Goal: Task Accomplishment & Management: Use online tool/utility

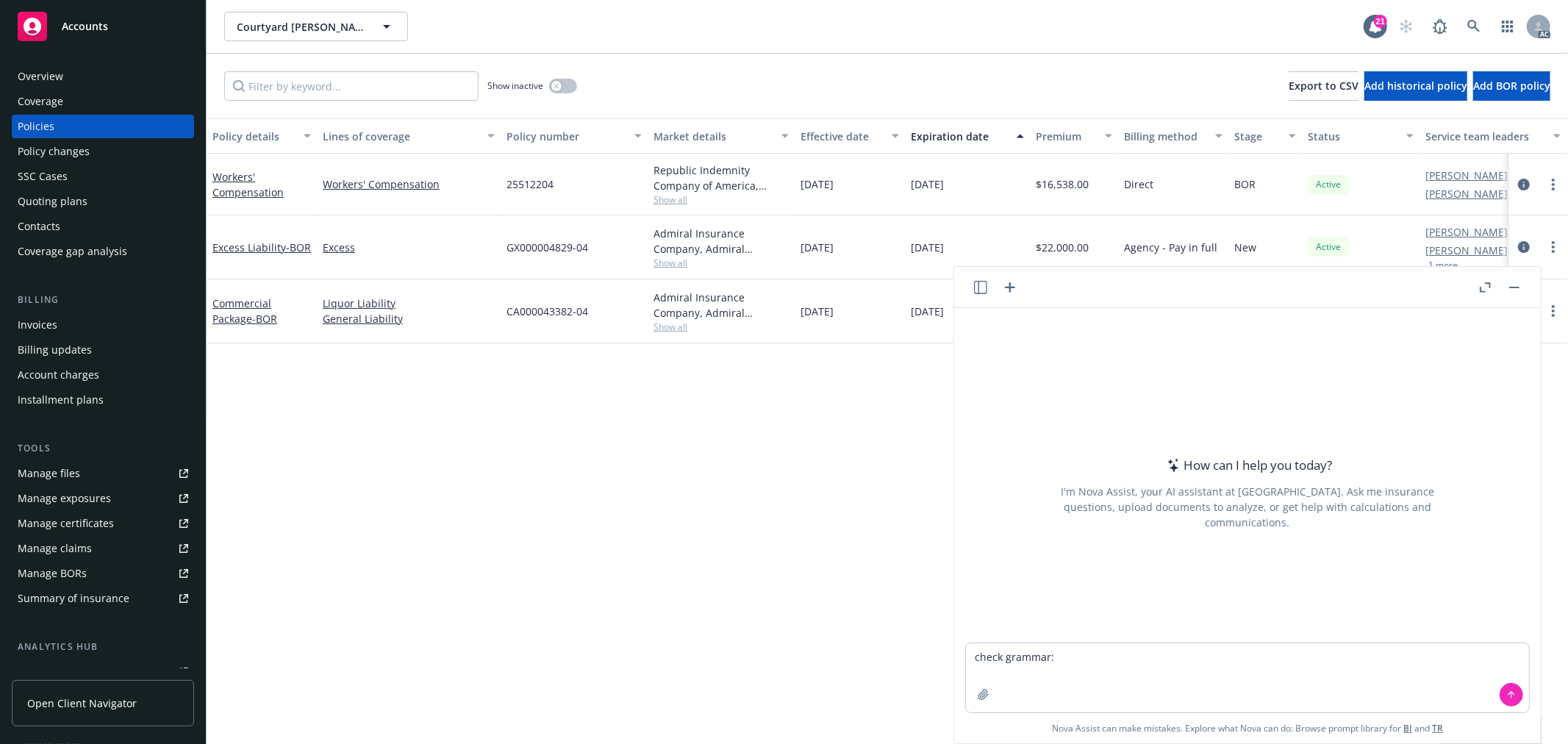
type textarea "check grammar:Just would like to remind you we still did not receive any feedba…"
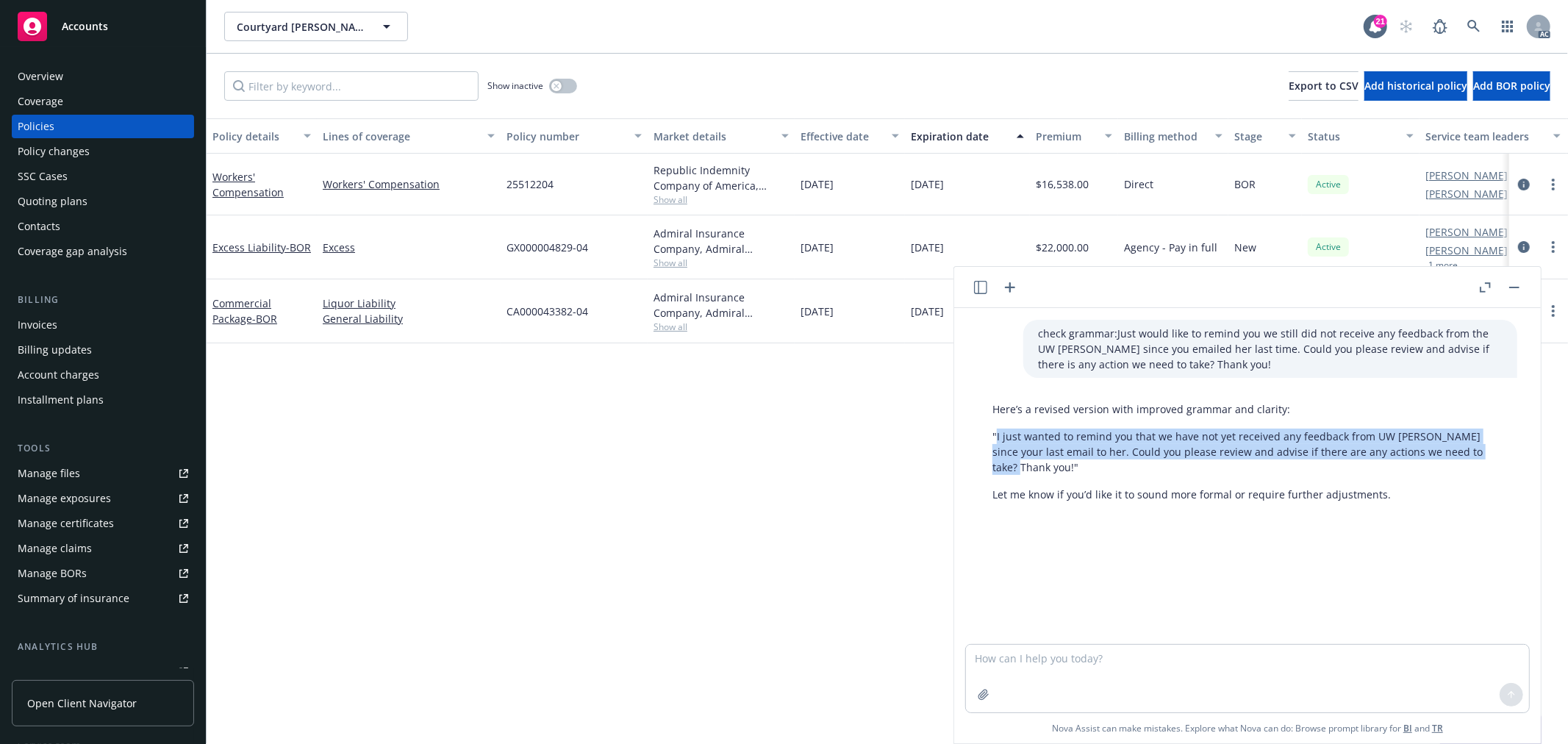
drag, startPoint x: 996, startPoint y: 438, endPoint x: 1476, endPoint y: 452, distance: 480.2
click at [1476, 452] on p ""I just wanted to remind you that we have not yet received any feedback from UW…" at bounding box center [1248, 451] width 511 height 46
copy p "I just wanted to remind you that we have not yet received any feedback from UW …"
click at [1397, 487] on p "Let me know if you’d like it to sound more formal or require further adjustment…" at bounding box center [1248, 495] width 511 height 15
copy div "I just wanted to remind you that we have not yet received any feedback from UW …"
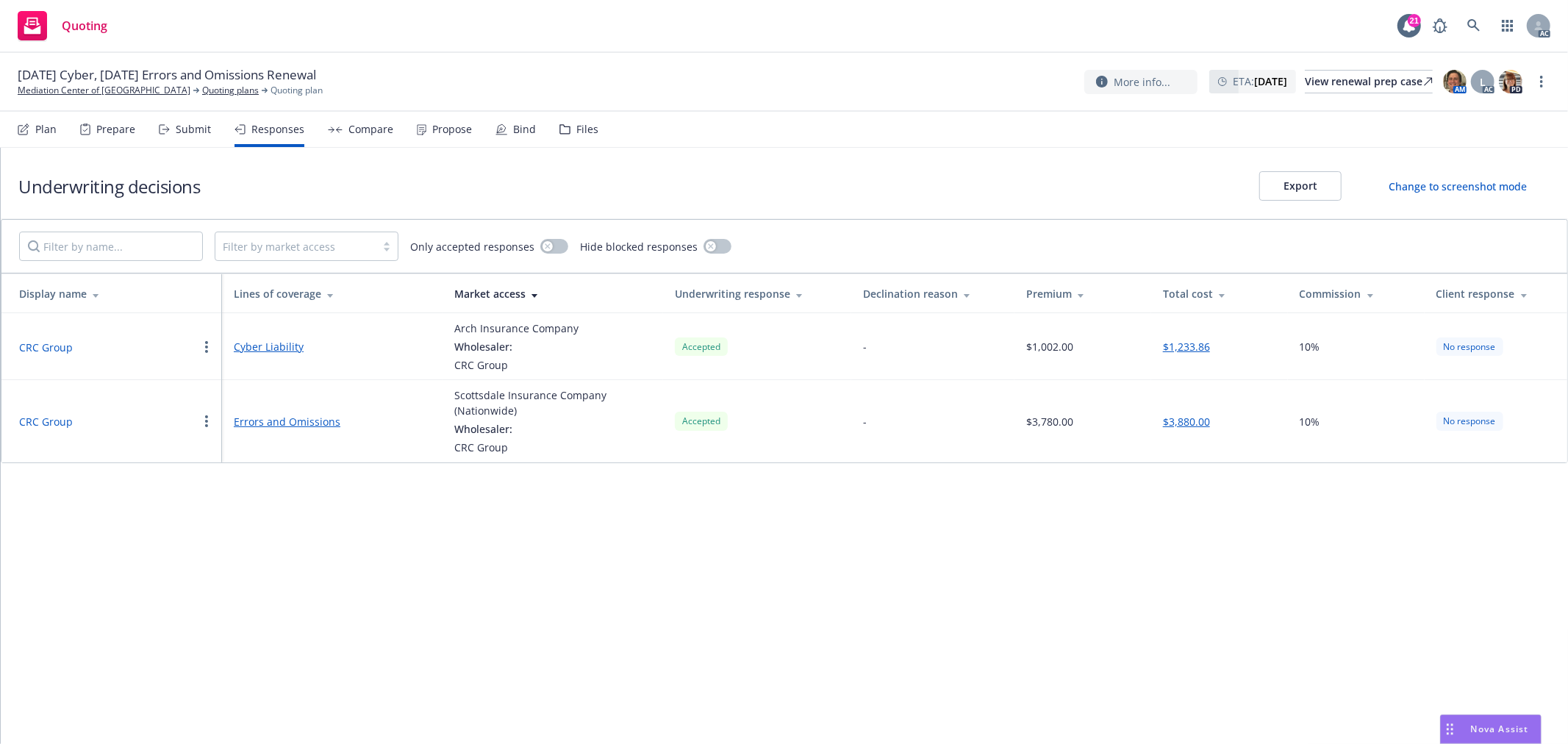
click at [279, 423] on link "Errors and Omissions" at bounding box center [333, 422] width 197 height 15
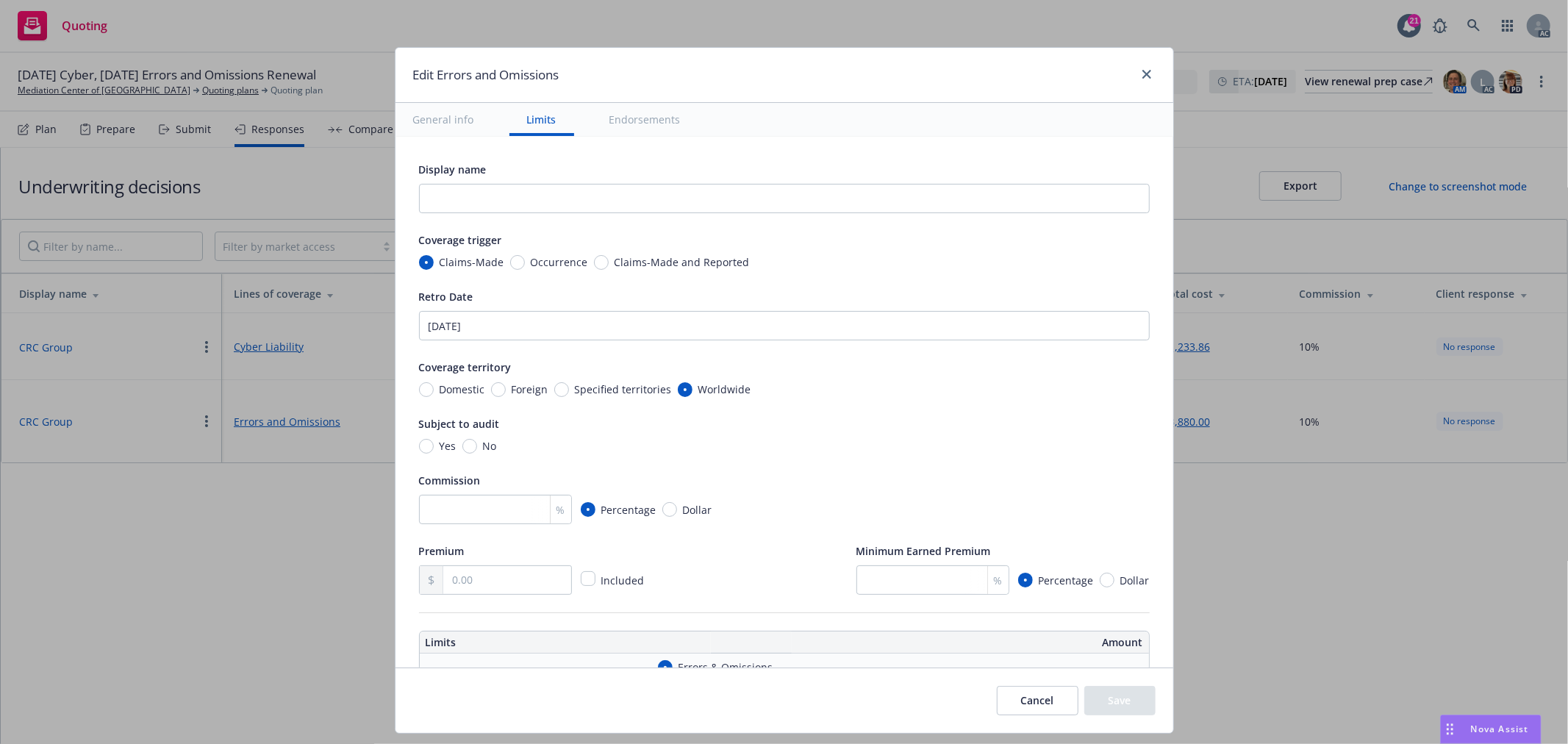
scroll to position [327, 0]
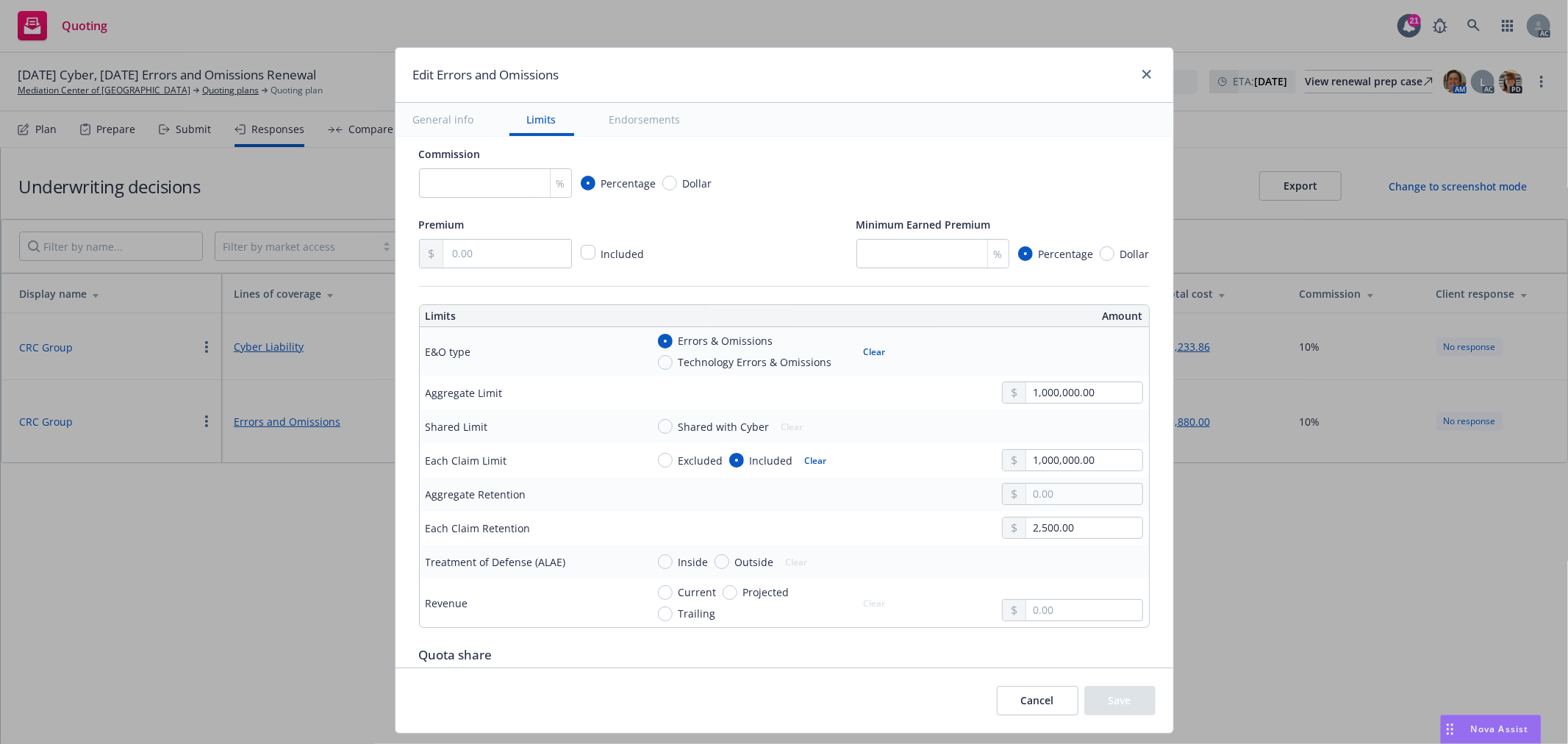
click at [1028, 710] on button "Cancel" at bounding box center [1037, 700] width 81 height 29
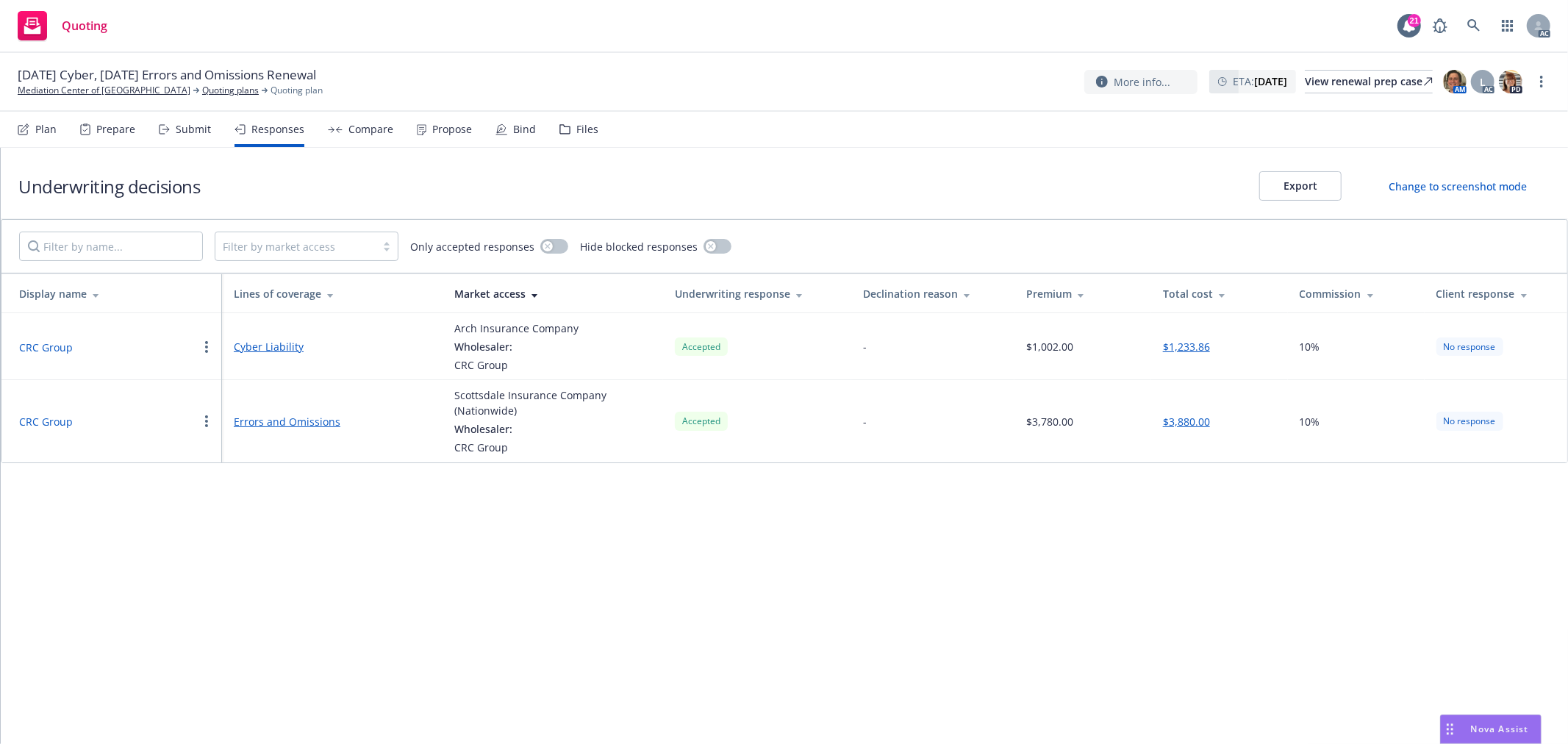
click at [46, 419] on button "CRC Group" at bounding box center [45, 422] width 54 height 15
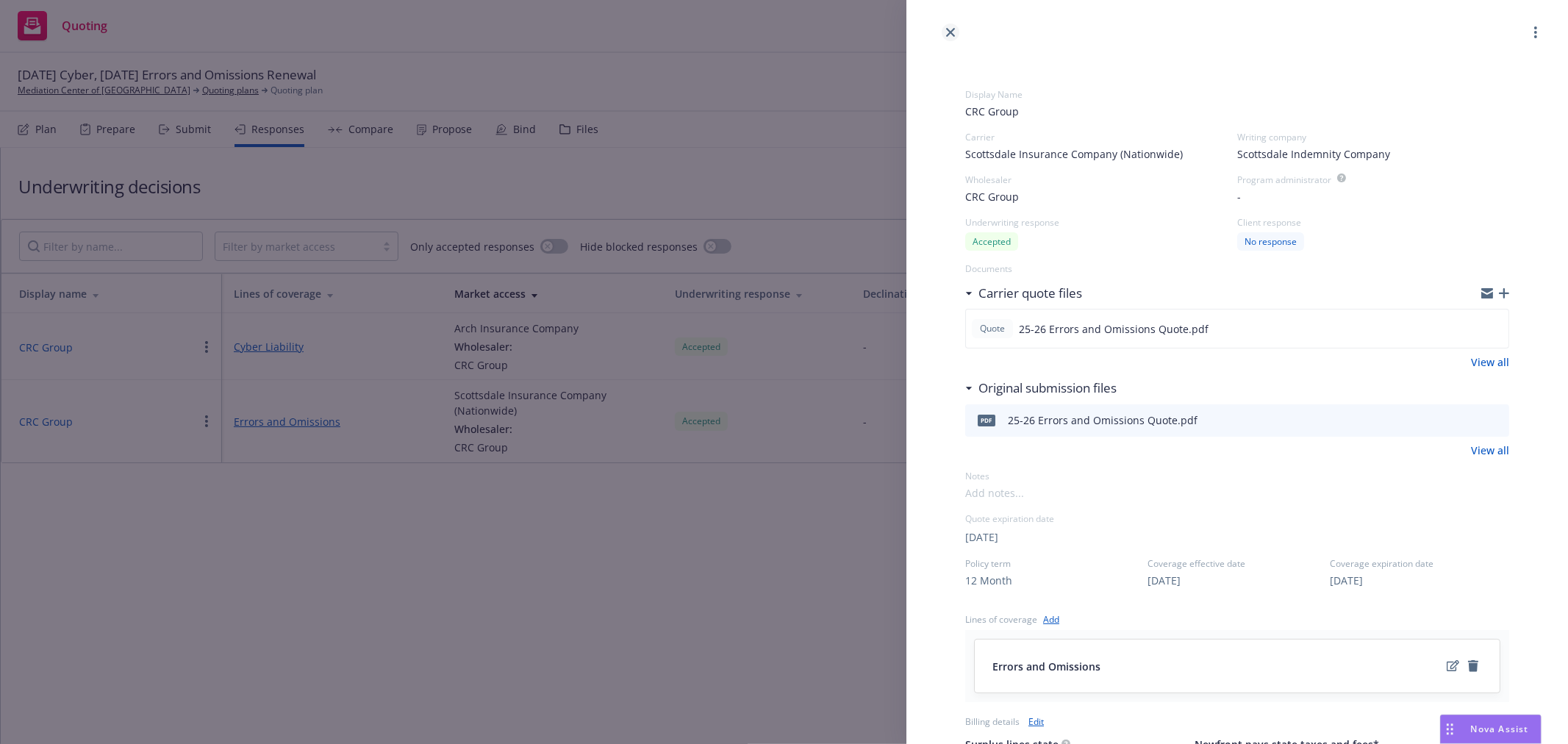
click at [952, 38] on link "close" at bounding box center [950, 32] width 18 height 18
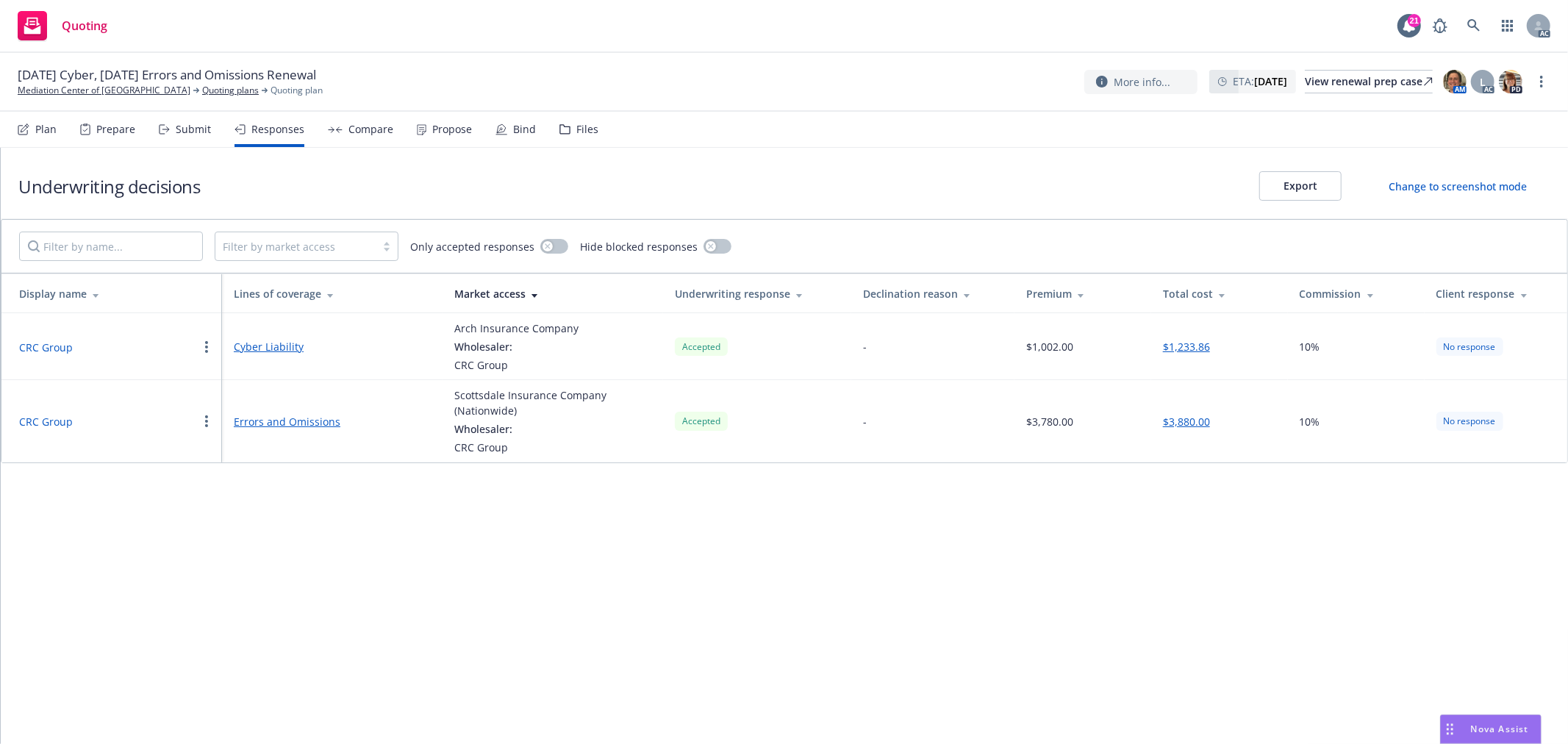
click at [432, 130] on div "Propose" at bounding box center [452, 129] width 40 height 11
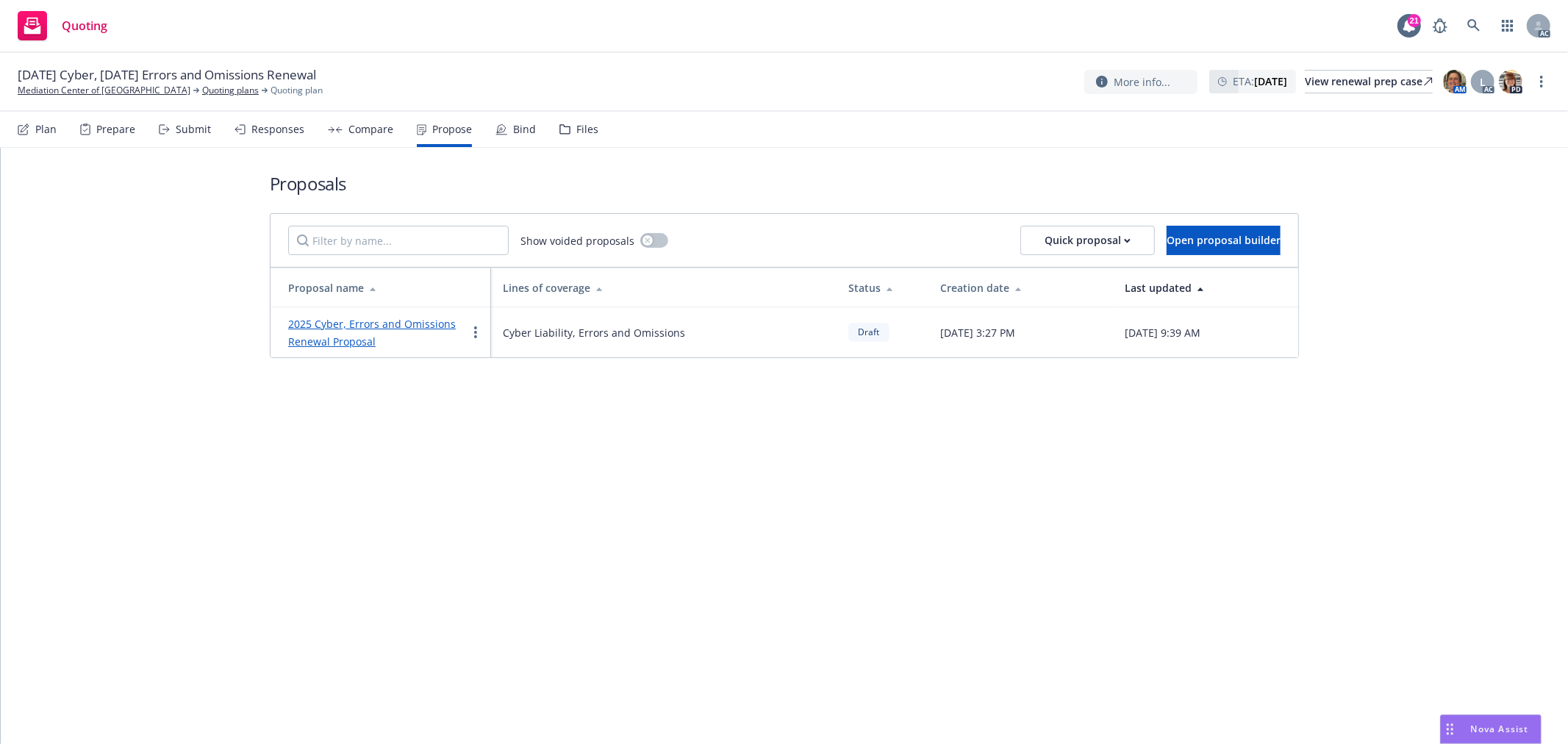
click at [376, 327] on link "2025 Cyber, Errors and Omissions Renewal Proposal" at bounding box center [371, 332] width 168 height 31
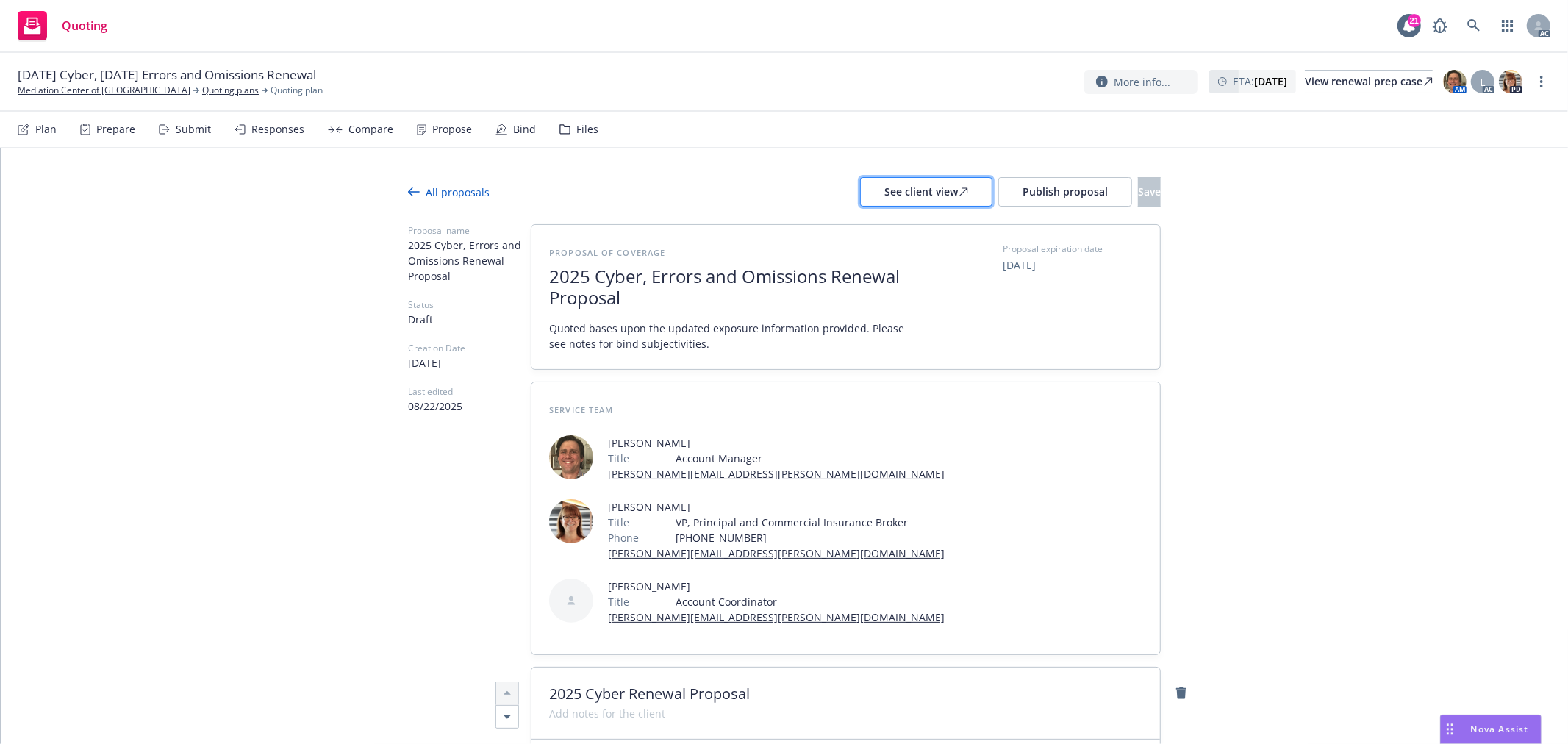
click at [884, 193] on div "See client view" at bounding box center [926, 191] width 83 height 27
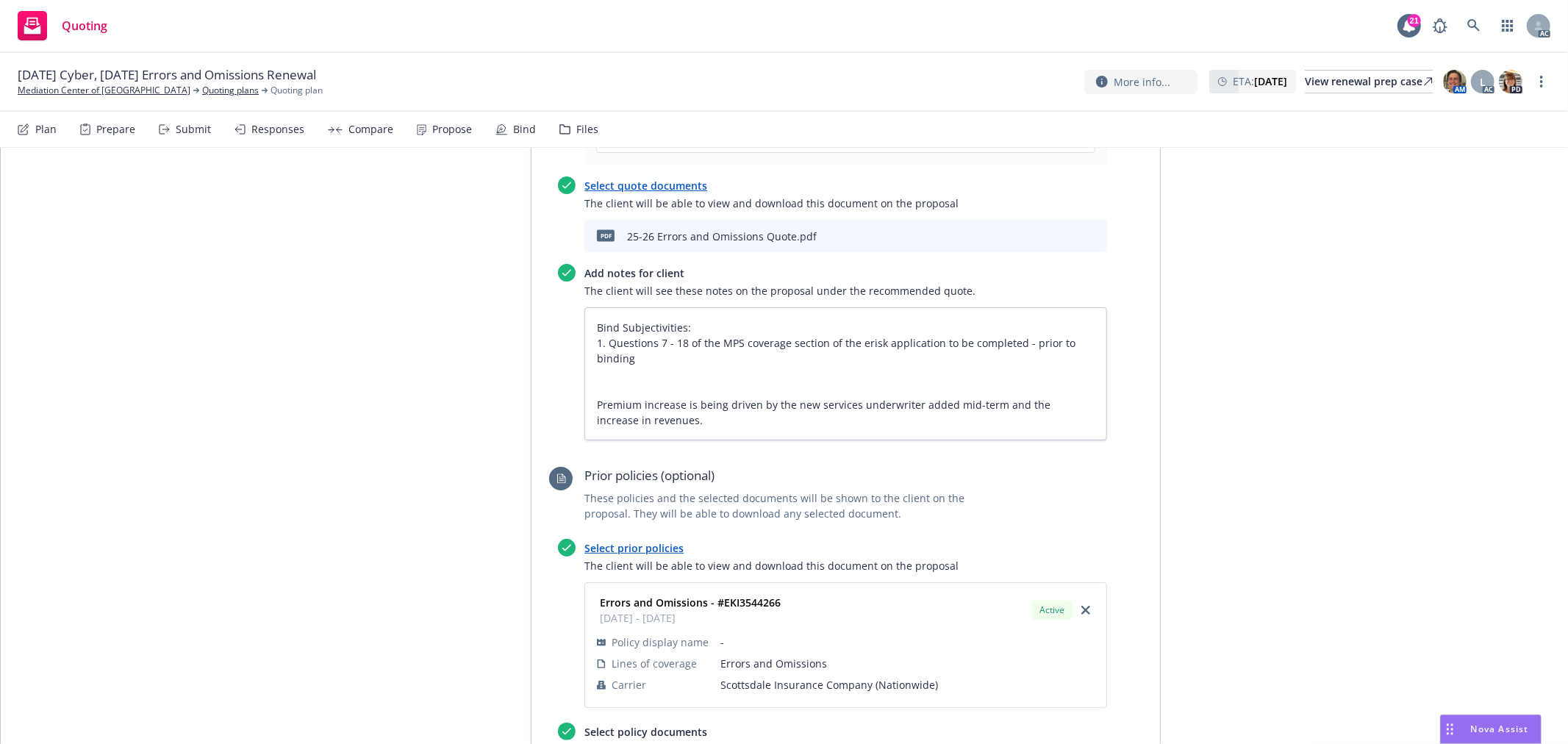
scroll to position [1865, 0]
click at [820, 419] on textarea "Bind Subjectivities: 1. Questions 7 - 18 of the MPS coverage section of the eri…" at bounding box center [846, 375] width 523 height 133
click at [866, 405] on textarea "Bind Subjectivities: 1. Questions 7 - 18 of the MPS coverage section of the eri…" at bounding box center [846, 375] width 523 height 133
type textarea "x"
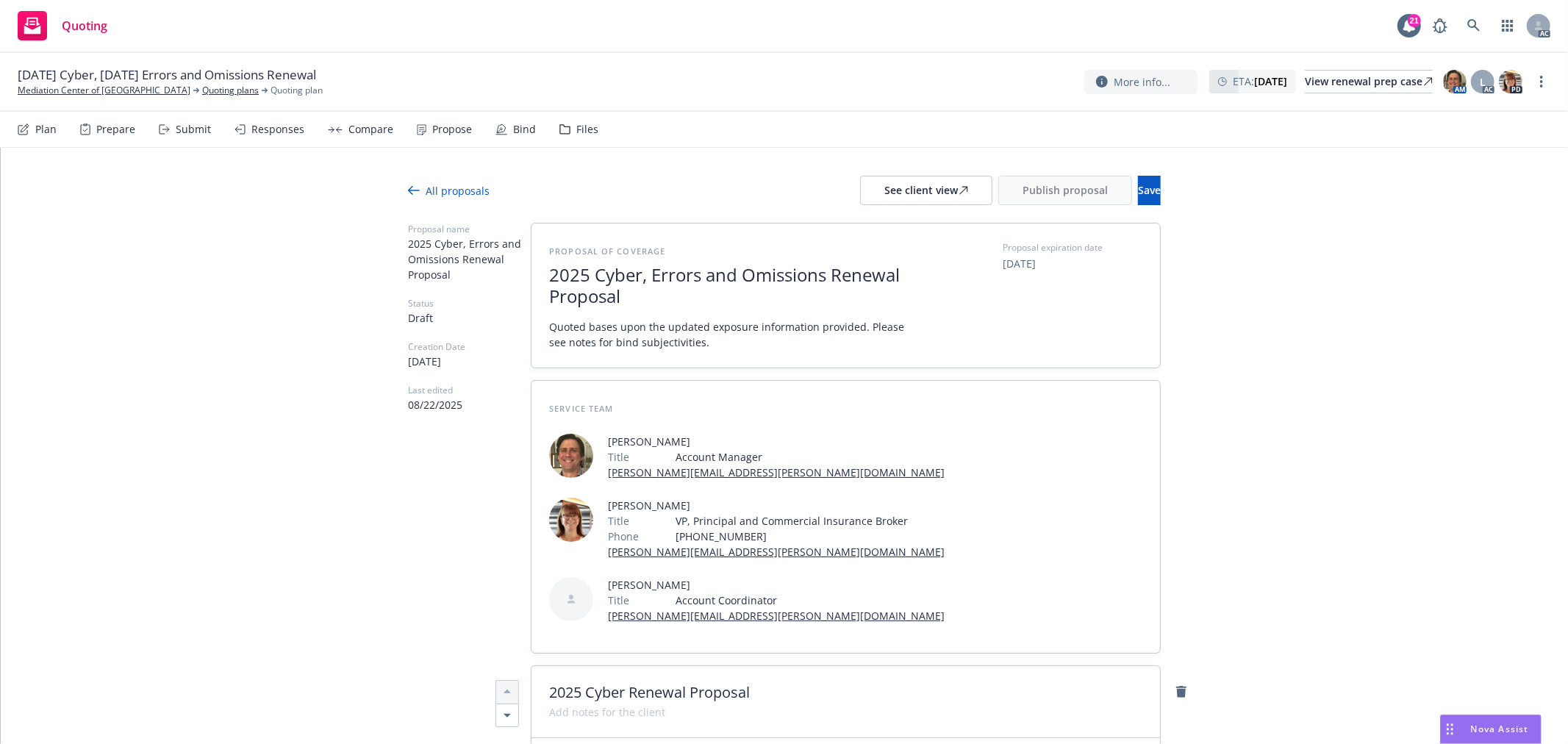
scroll to position [0, 0]
type textarea "Bind Subjectivities: 1. Questions 7 - 18 of the MPS coverage section of the eri…"
click at [1138, 195] on span "Save" at bounding box center [1149, 191] width 23 height 14
click at [892, 186] on div "See client view" at bounding box center [926, 191] width 83 height 27
type textarea "x"
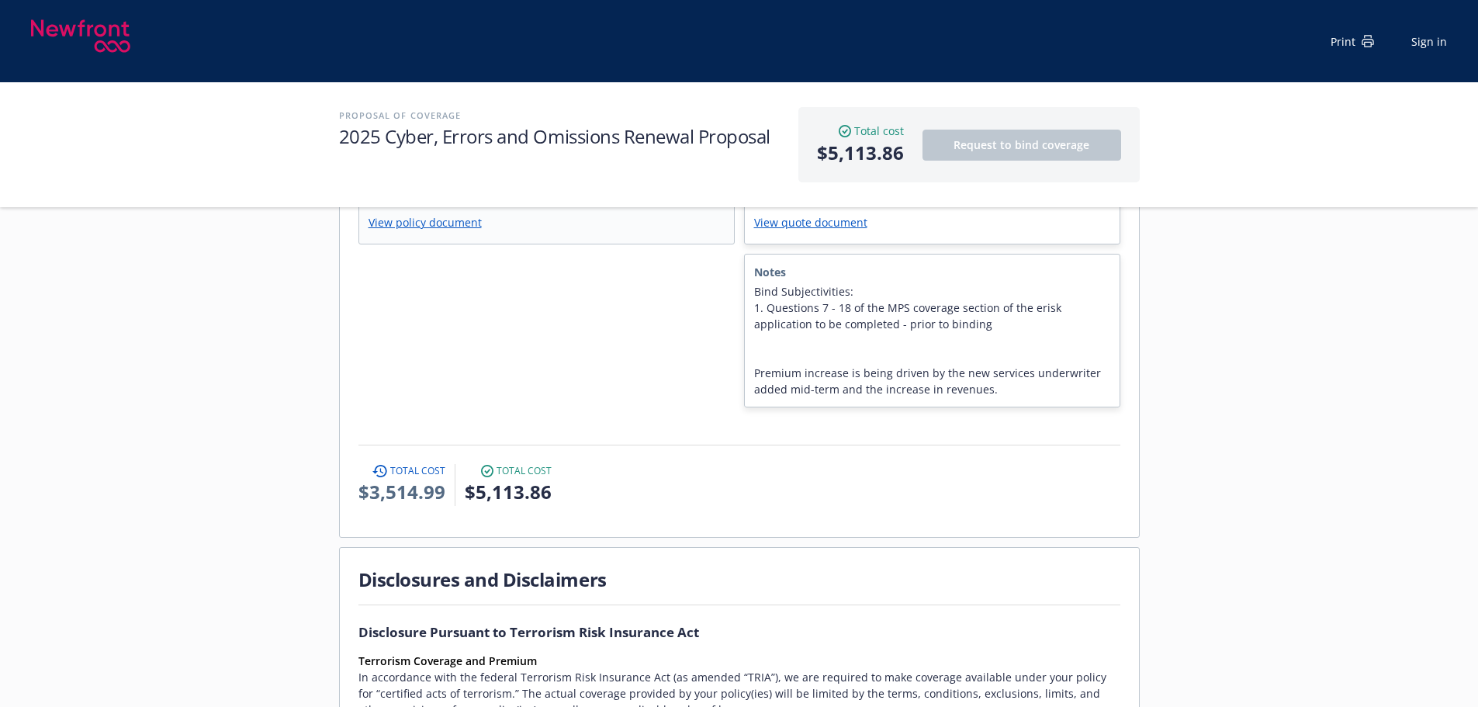
scroll to position [854, 0]
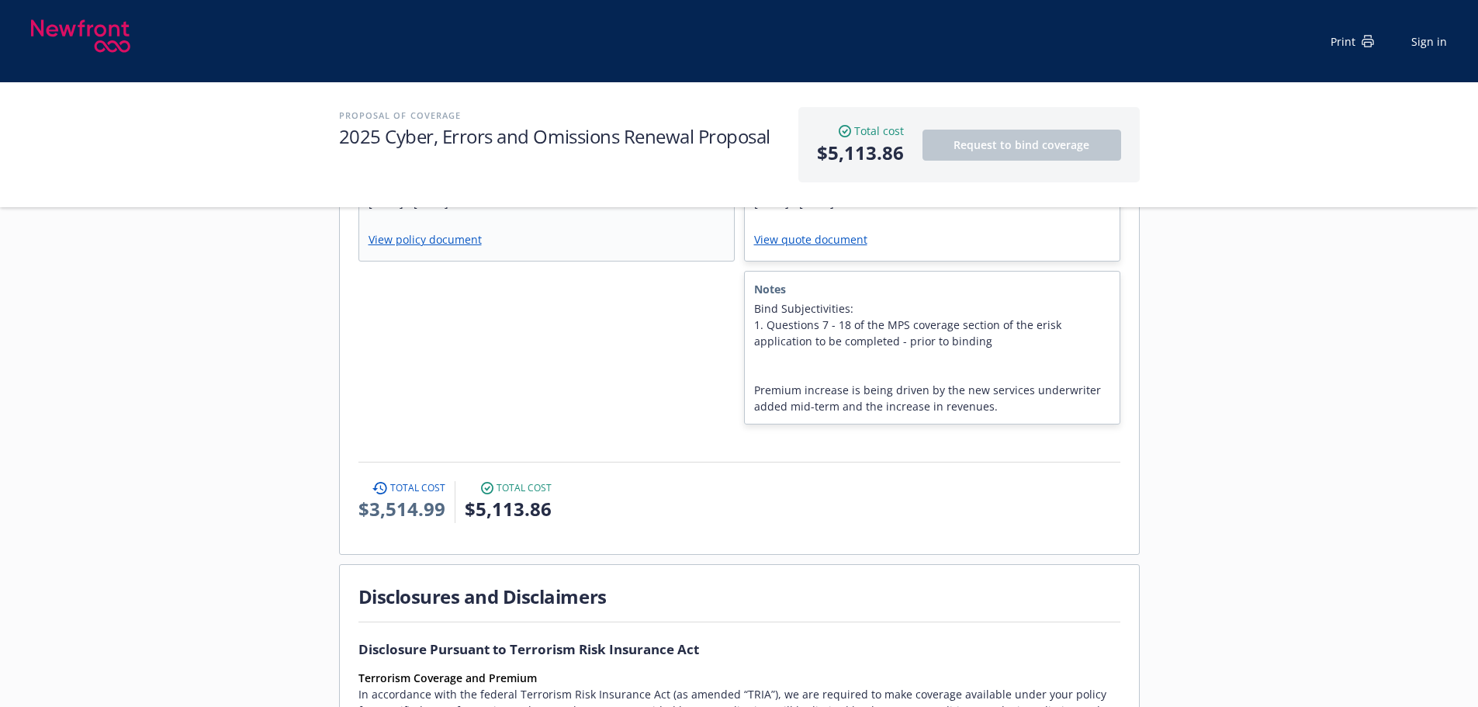
click at [1042, 355] on span "Bind Subjectivities: 1. Questions 7 - 18 of the MPS coverage section of the eri…" at bounding box center [932, 357] width 356 height 114
click at [1011, 377] on span "Bind Subjectivities: 1. Questions 7 - 18 of the MPS coverage section of the eri…" at bounding box center [932, 357] width 356 height 114
click at [1050, 358] on span "Bind Subjectivities: 1. Questions 7 - 18 of the MPS coverage section of the eri…" at bounding box center [932, 357] width 356 height 114
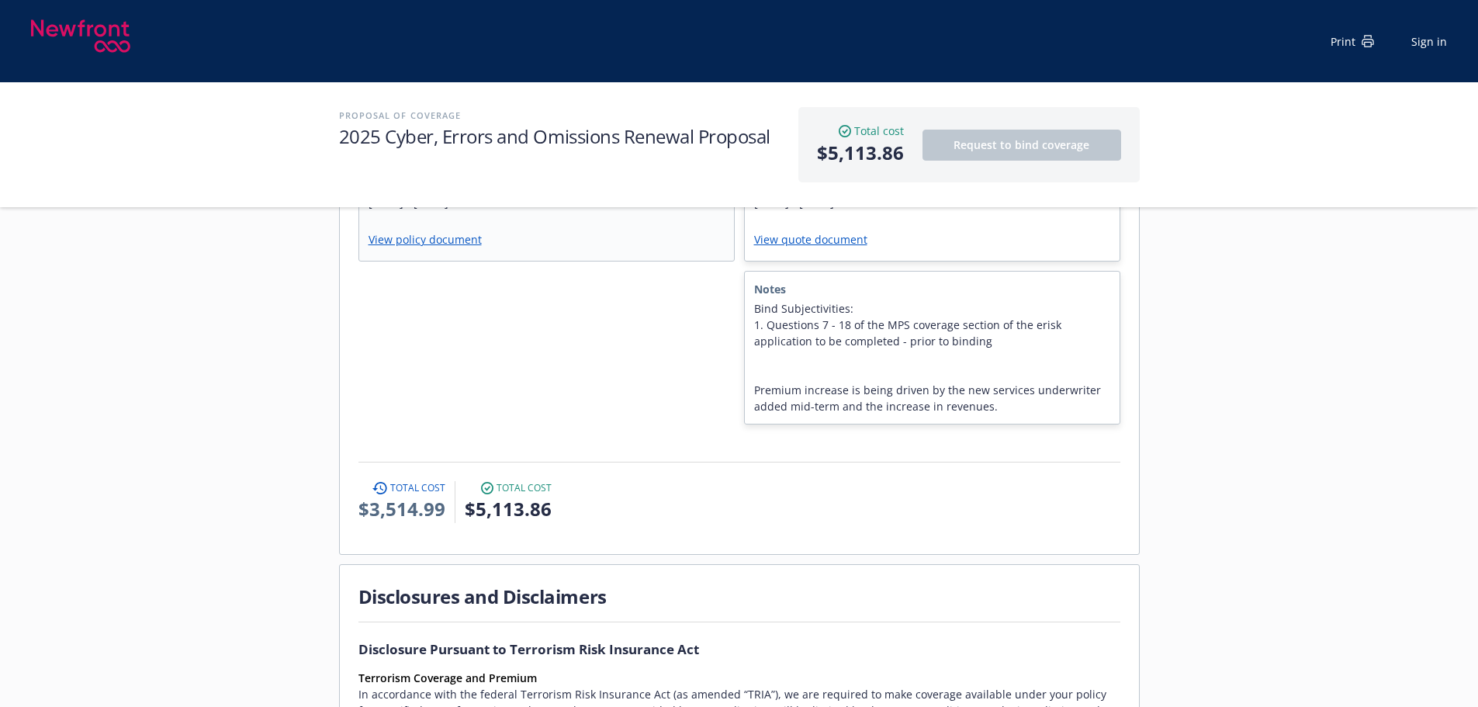
click at [884, 357] on span "Bind Subjectivities: 1. Questions 7 - 18 of the MPS coverage section of the eri…" at bounding box center [932, 357] width 356 height 114
drag, startPoint x: 959, startPoint y: 362, endPoint x: 1095, endPoint y: 359, distance: 135.8
click at [1095, 359] on span "Bind Subjectivities: 1. Questions 7 - 18 of the MPS coverage section of the eri…" at bounding box center [932, 357] width 356 height 114
click at [1021, 358] on span "Bind Subjectivities: 1. Questions 7 - 18 of the MPS coverage section of the eri…" at bounding box center [932, 357] width 356 height 114
drag, startPoint x: 960, startPoint y: 355, endPoint x: 1086, endPoint y: 359, distance: 126.6
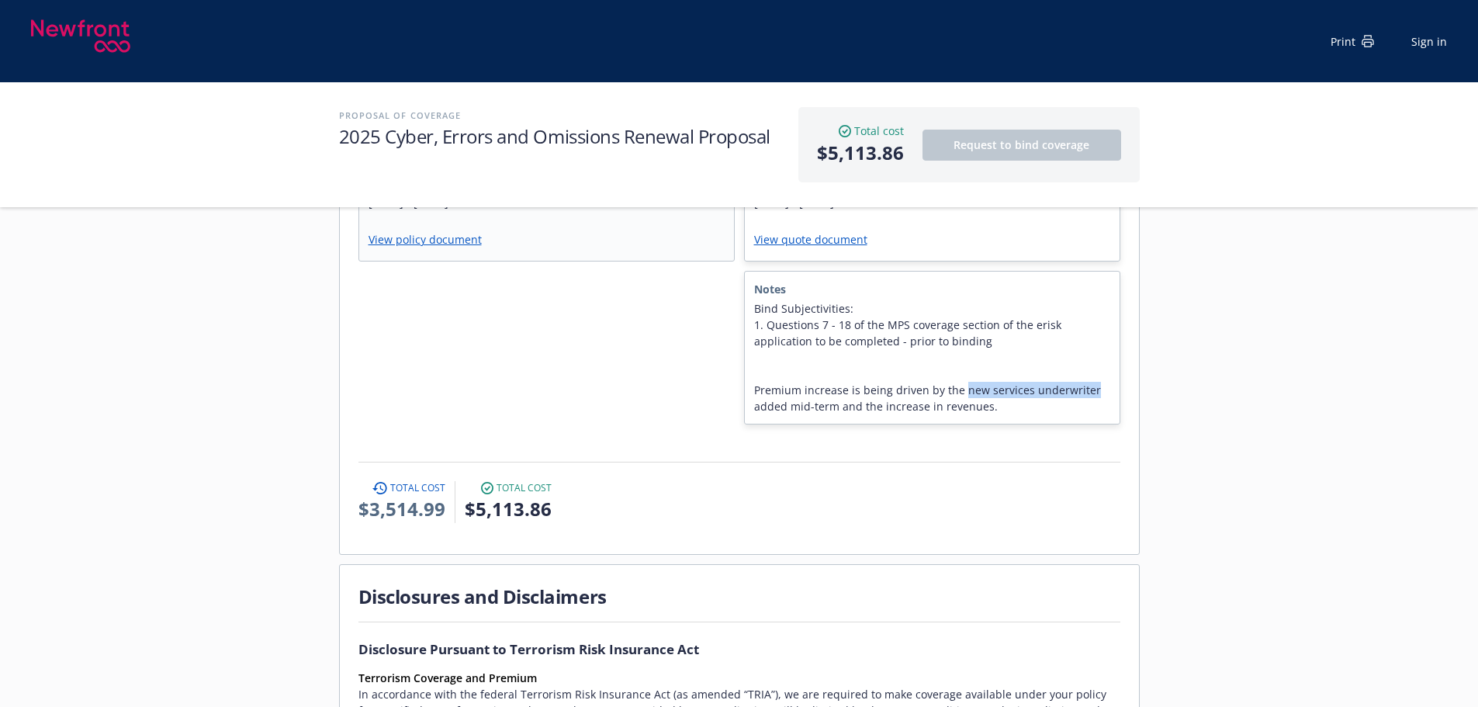
click at [1086, 359] on span "Bind Subjectivities: 1. Questions 7 - 18 of the MPS coverage section of the eri…" at bounding box center [932, 357] width 356 height 114
click at [830, 377] on span "Bind Subjectivities: 1. Questions 7 - 18 of the MPS coverage section of the eri…" at bounding box center [932, 357] width 356 height 114
drag, startPoint x: 839, startPoint y: 374, endPoint x: 753, endPoint y: 370, distance: 86.2
click at [753, 370] on div "Notes Bind Subjectivities: 1. Questions 7 - 18 of the MPS coverage section of t…" at bounding box center [932, 348] width 375 height 152
click at [986, 372] on span "Bind Subjectivities: 1. Questions 7 - 18 of the MPS coverage section of the eri…" at bounding box center [932, 357] width 356 height 114
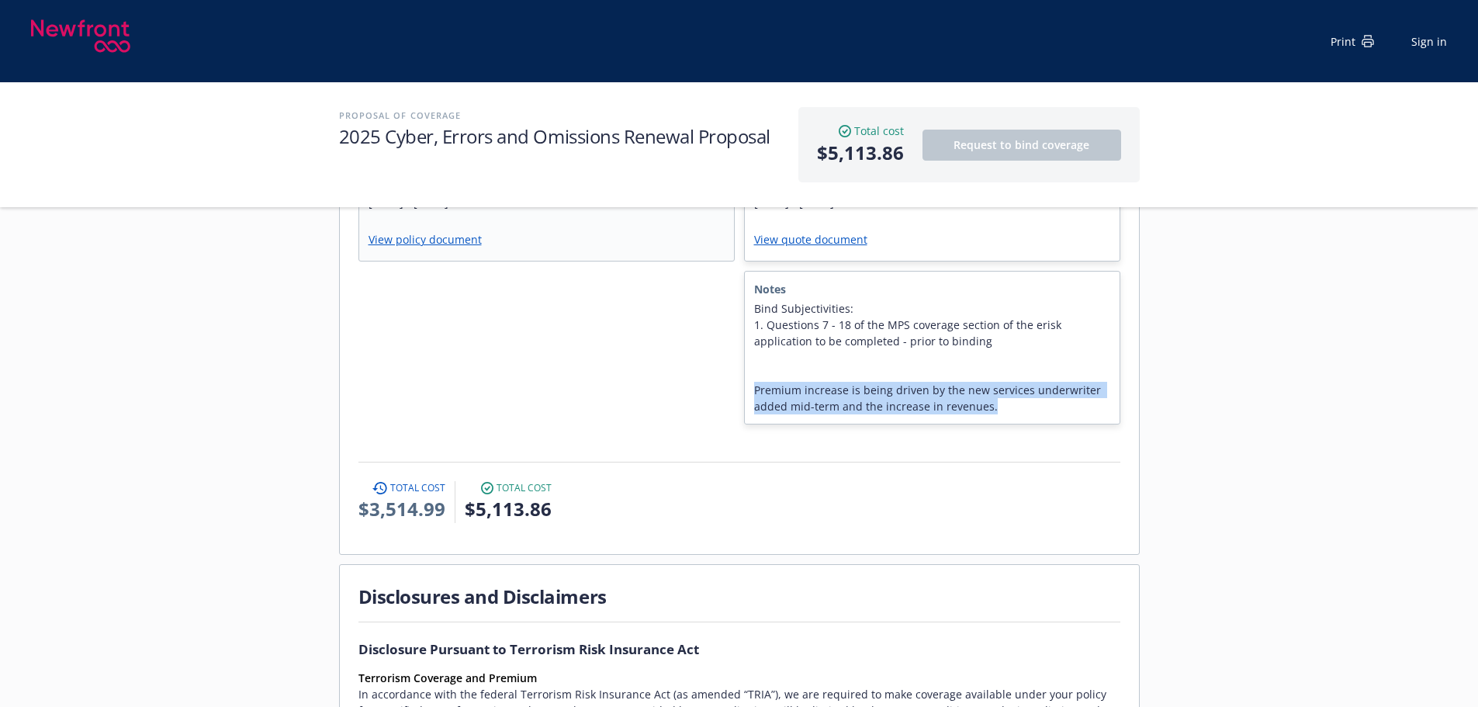
drag, startPoint x: 1005, startPoint y: 377, endPoint x: 754, endPoint y: 355, distance: 251.6
click at [754, 355] on span "Bind Subjectivities: 1. Questions 7 - 18 of the MPS coverage section of the eri…" at bounding box center [932, 357] width 356 height 114
copy span "Premium increase is being driven by the new services underwriter added mid-term…"
click at [1027, 360] on span "Bind Subjectivities: 1. Questions 7 - 18 of the MPS coverage section of the eri…" at bounding box center [932, 357] width 356 height 114
click at [1059, 352] on span "Bind Subjectivities: 1. Questions 7 - 18 of the MPS coverage section of the eri…" at bounding box center [932, 357] width 356 height 114
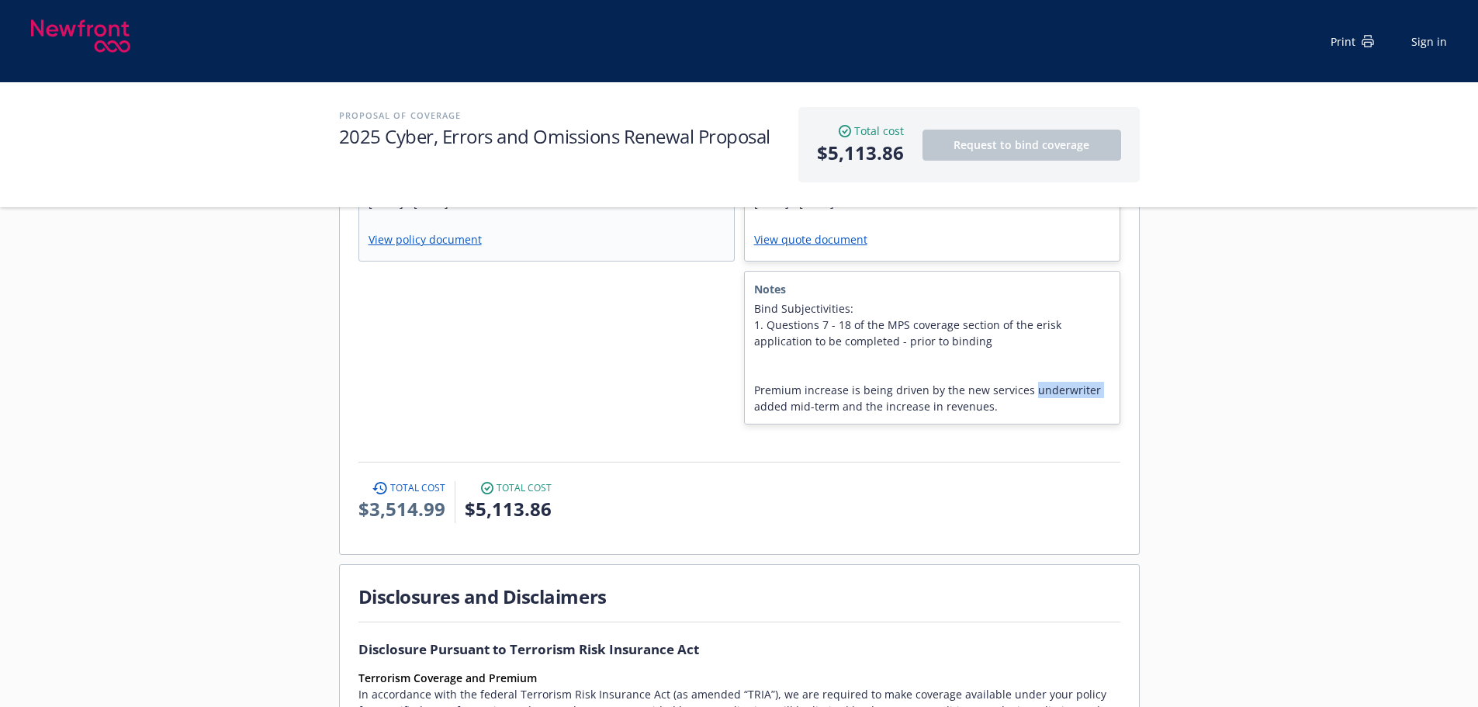
click at [1059, 352] on span "Bind Subjectivities: 1. Questions 7 - 18 of the MPS coverage section of the eri…" at bounding box center [932, 357] width 356 height 114
drag, startPoint x: 991, startPoint y: 376, endPoint x: 753, endPoint y: 359, distance: 238.1
click at [754, 359] on span "Bind Subjectivities: 1. Questions 7 - 18 of the MPS coverage section of the eri…" at bounding box center [932, 357] width 356 height 114
click at [1049, 363] on span "Bind Subjectivities: 1. Questions 7 - 18 of the MPS coverage section of the eri…" at bounding box center [932, 357] width 356 height 114
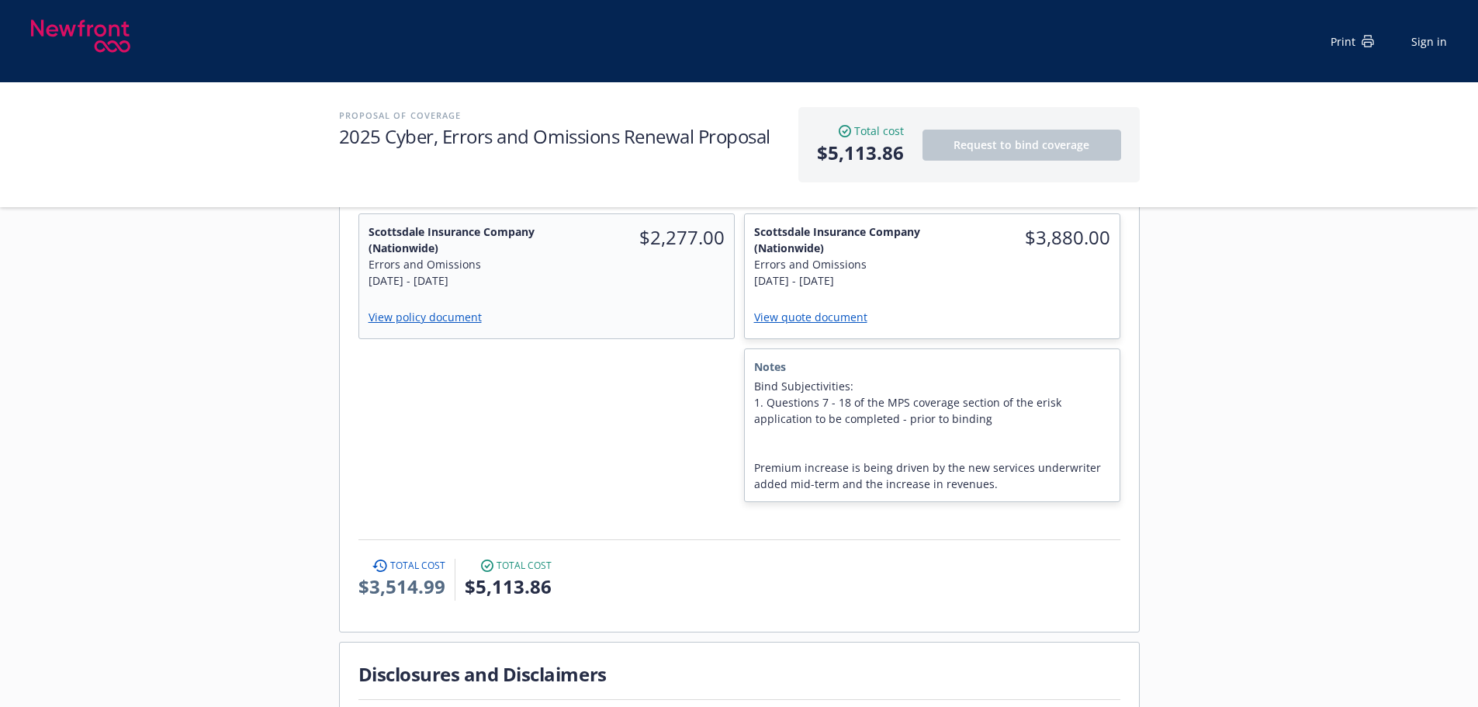
scroll to position [931, 0]
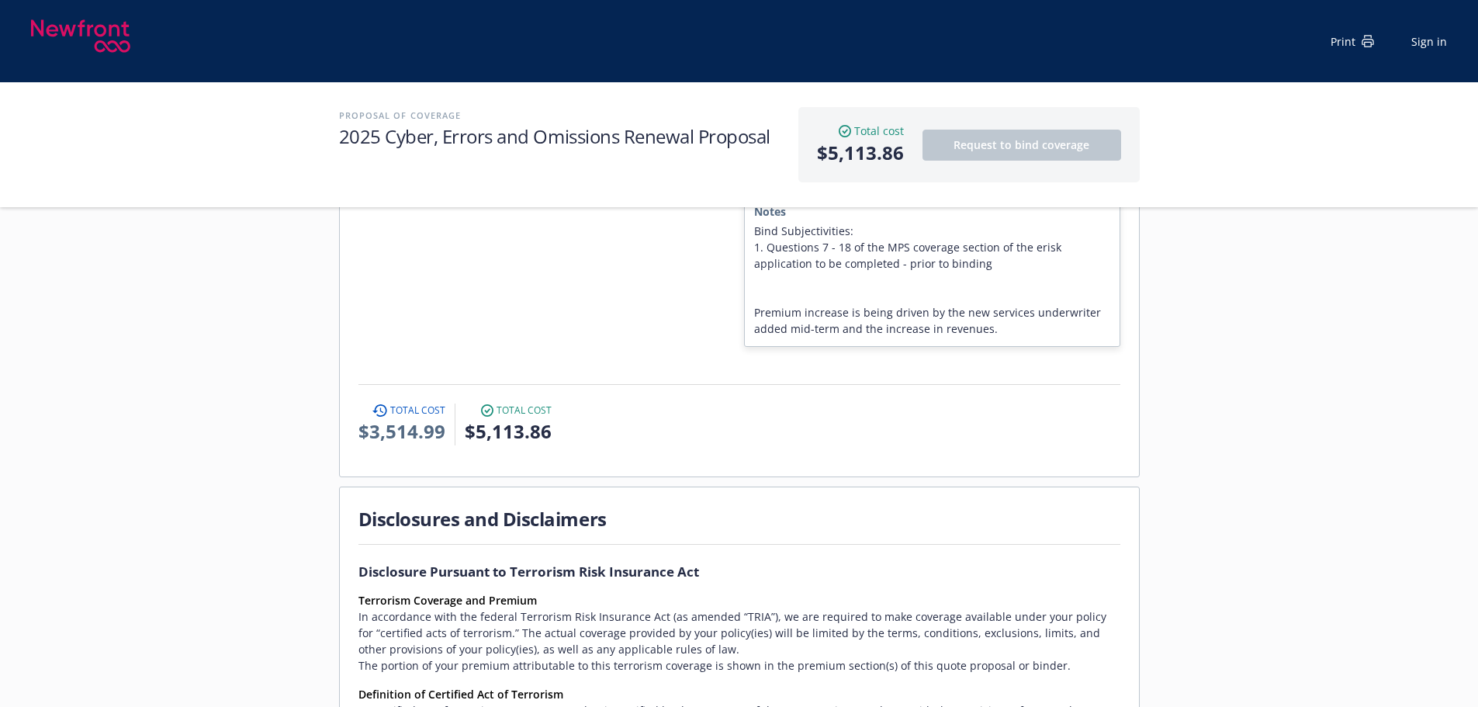
click at [1041, 278] on span "Bind Subjectivities: 1. Questions 7 - 18 of the MPS coverage section of the eri…" at bounding box center [932, 280] width 356 height 114
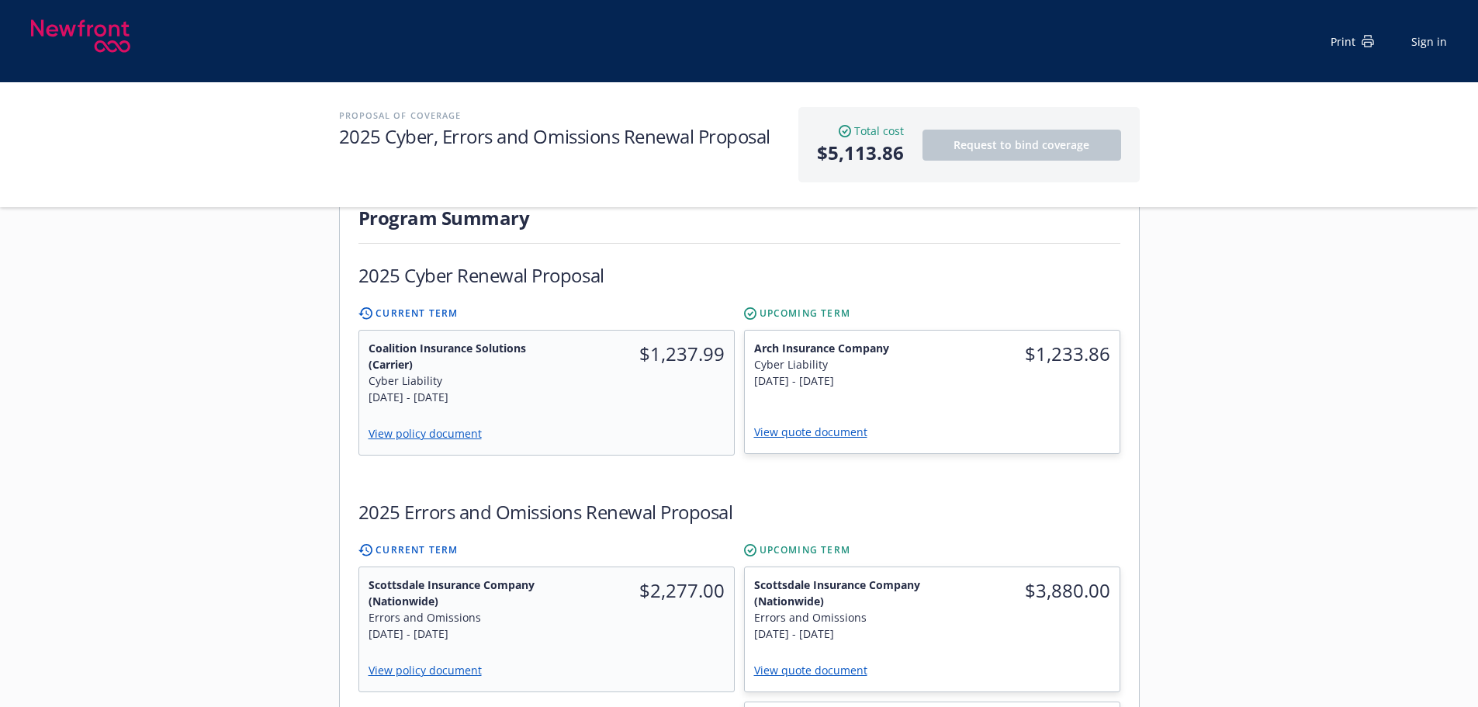
scroll to position [388, 0]
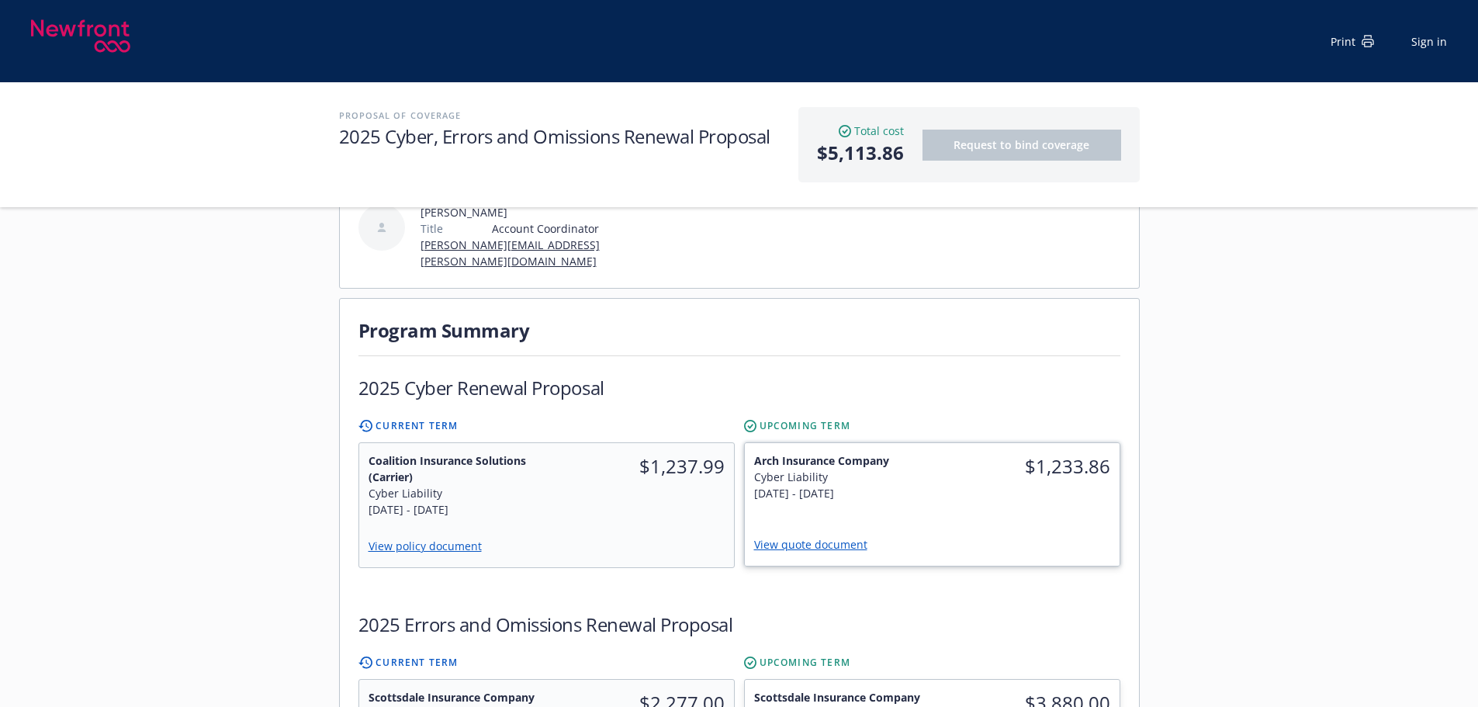
scroll to position [698, 0]
